Goal: Information Seeking & Learning: Learn about a topic

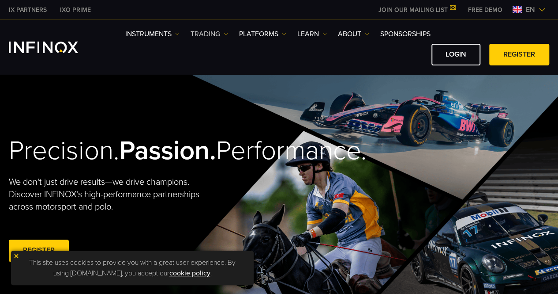
click at [227, 33] on img at bounding box center [226, 34] width 4 height 4
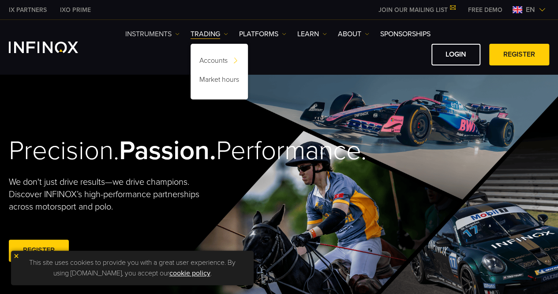
click at [177, 32] on img at bounding box center [177, 34] width 4 height 4
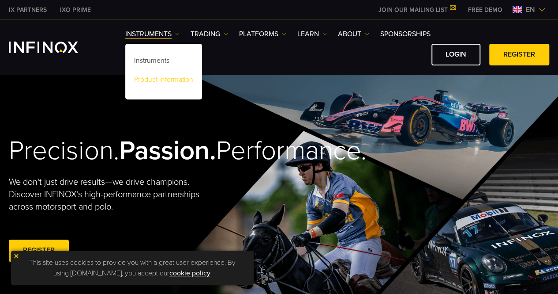
click at [170, 78] on link "Product Information" at bounding box center [163, 81] width 77 height 19
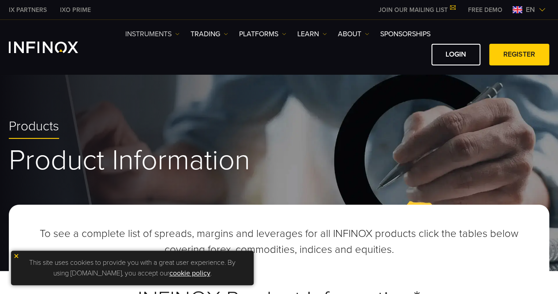
click at [180, 33] on img at bounding box center [177, 34] width 4 height 4
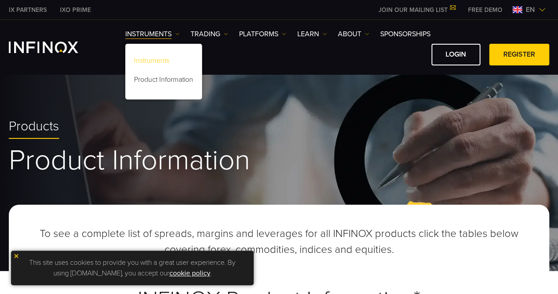
click at [162, 54] on link "Instruments" at bounding box center [163, 62] width 77 height 19
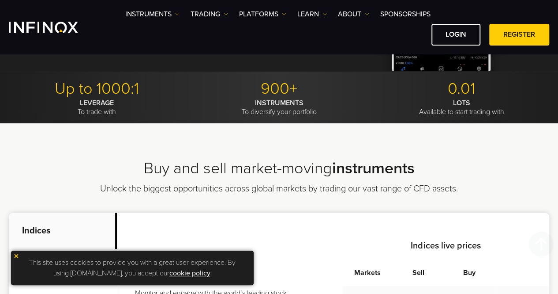
scroll to position [384, 0]
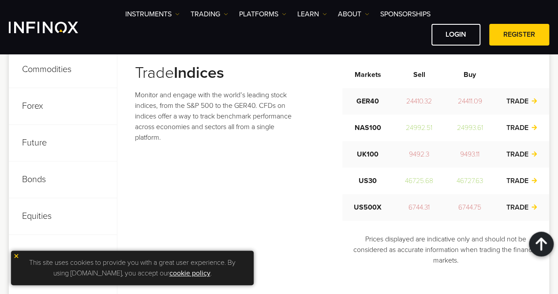
click at [16, 252] on div "This site uses cookies to provide you with a great user experience. By using in…" at bounding box center [132, 267] width 243 height 34
click at [15, 255] on img at bounding box center [16, 256] width 6 height 6
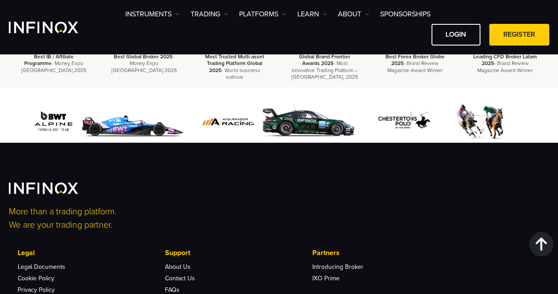
scroll to position [1112, 0]
